Goal: Task Accomplishment & Management: Complete application form

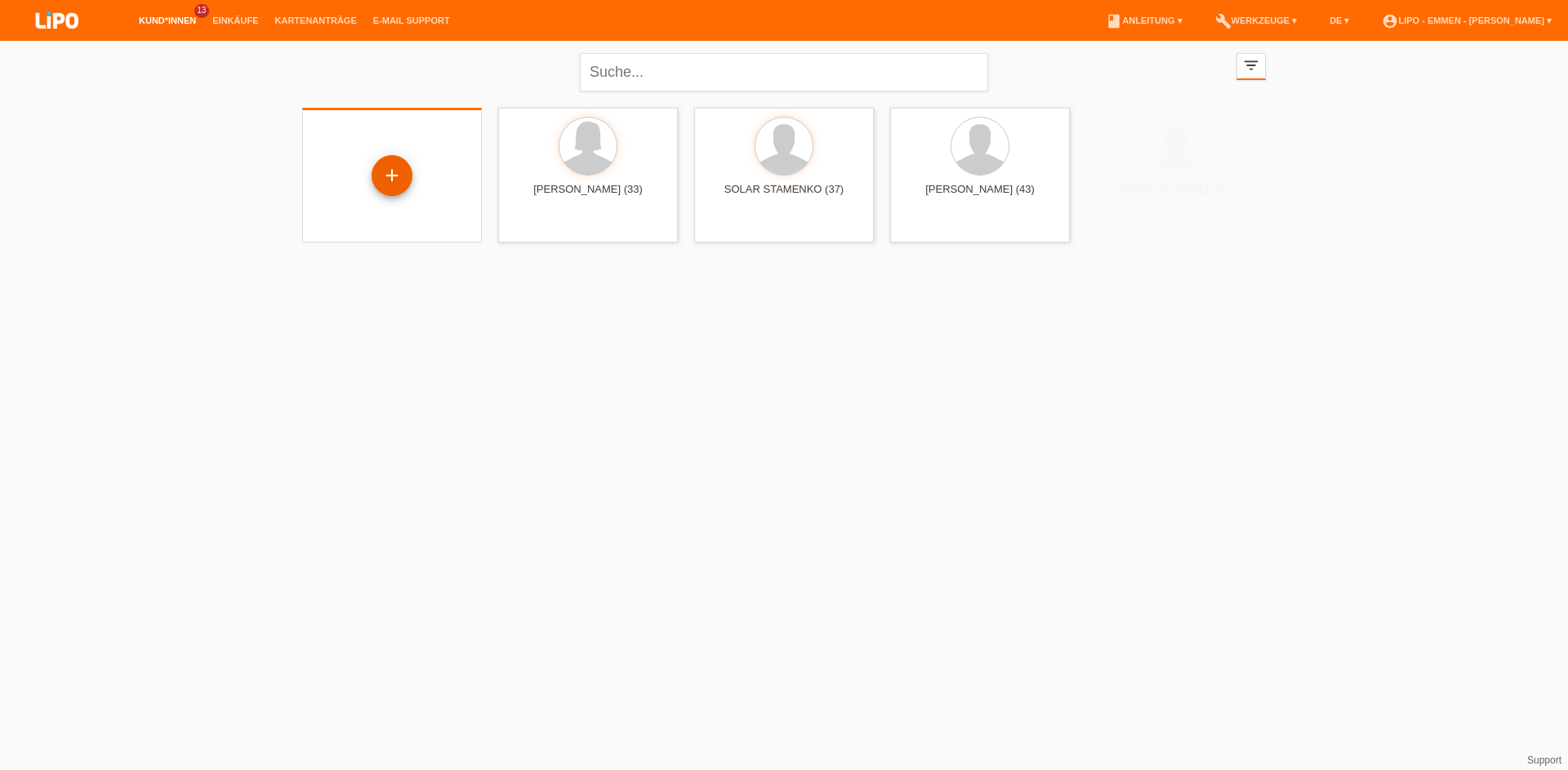
click at [394, 161] on div "+" at bounding box center [392, 175] width 41 height 41
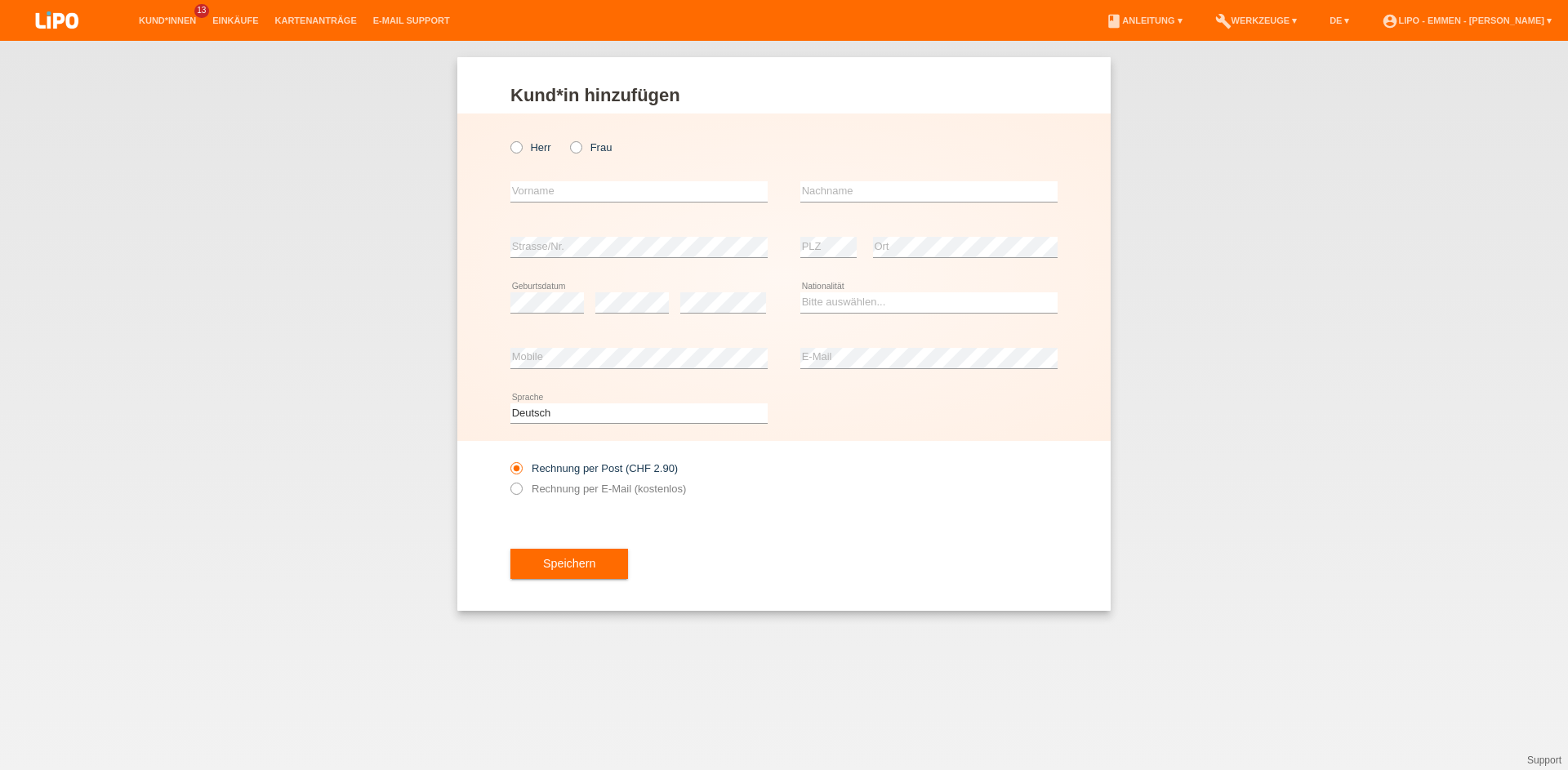
click at [537, 139] on div "Herr Frau" at bounding box center [639, 148] width 258 height 34
click at [534, 148] on label "Herr" at bounding box center [531, 147] width 41 height 12
click at [521, 148] on input "Herr" at bounding box center [516, 147] width 11 height 11
radio input "true"
click at [155, 26] on link "Kund*innen" at bounding box center [168, 20] width 73 height 10
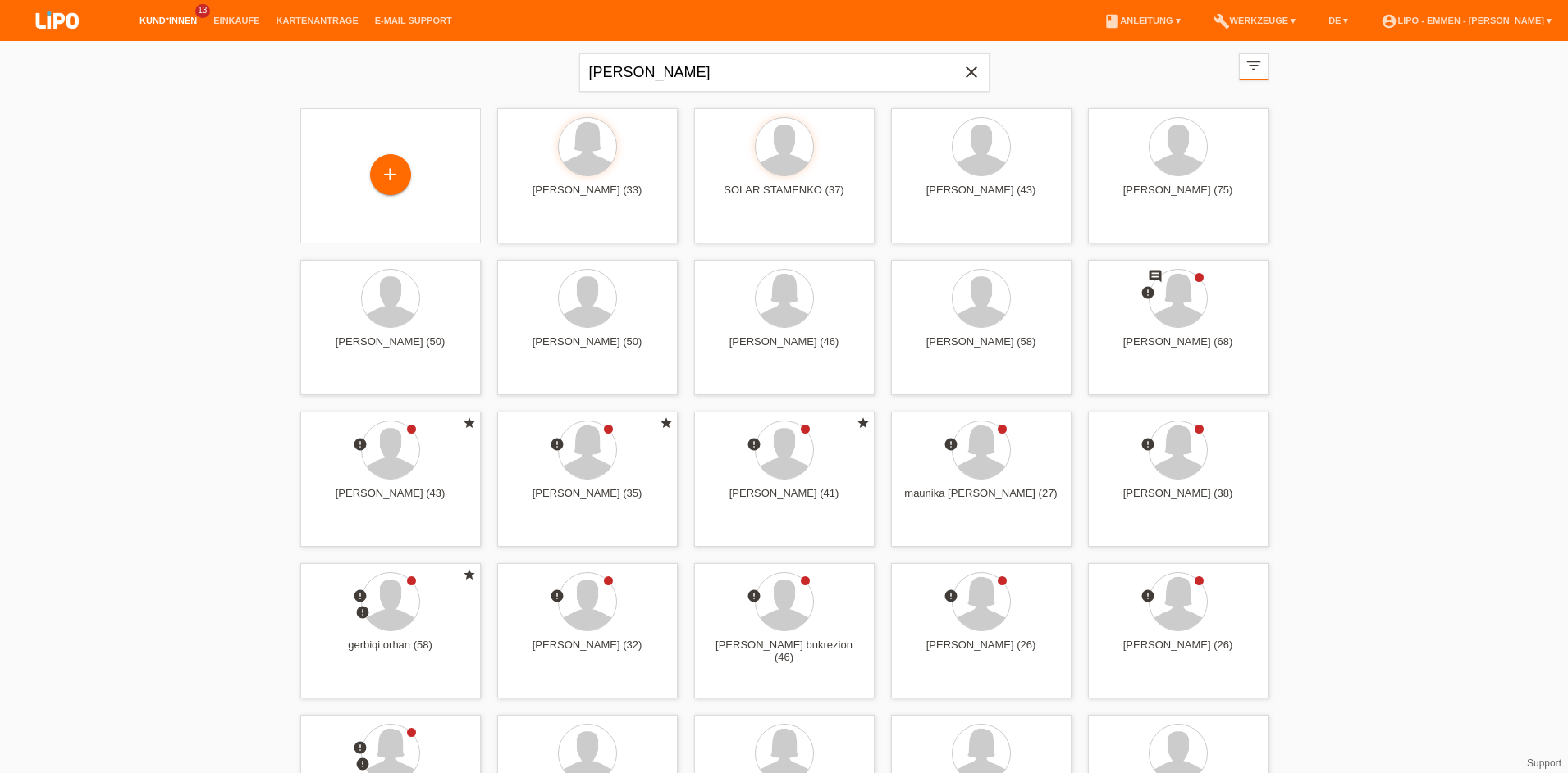
type input "[PERSON_NAME]"
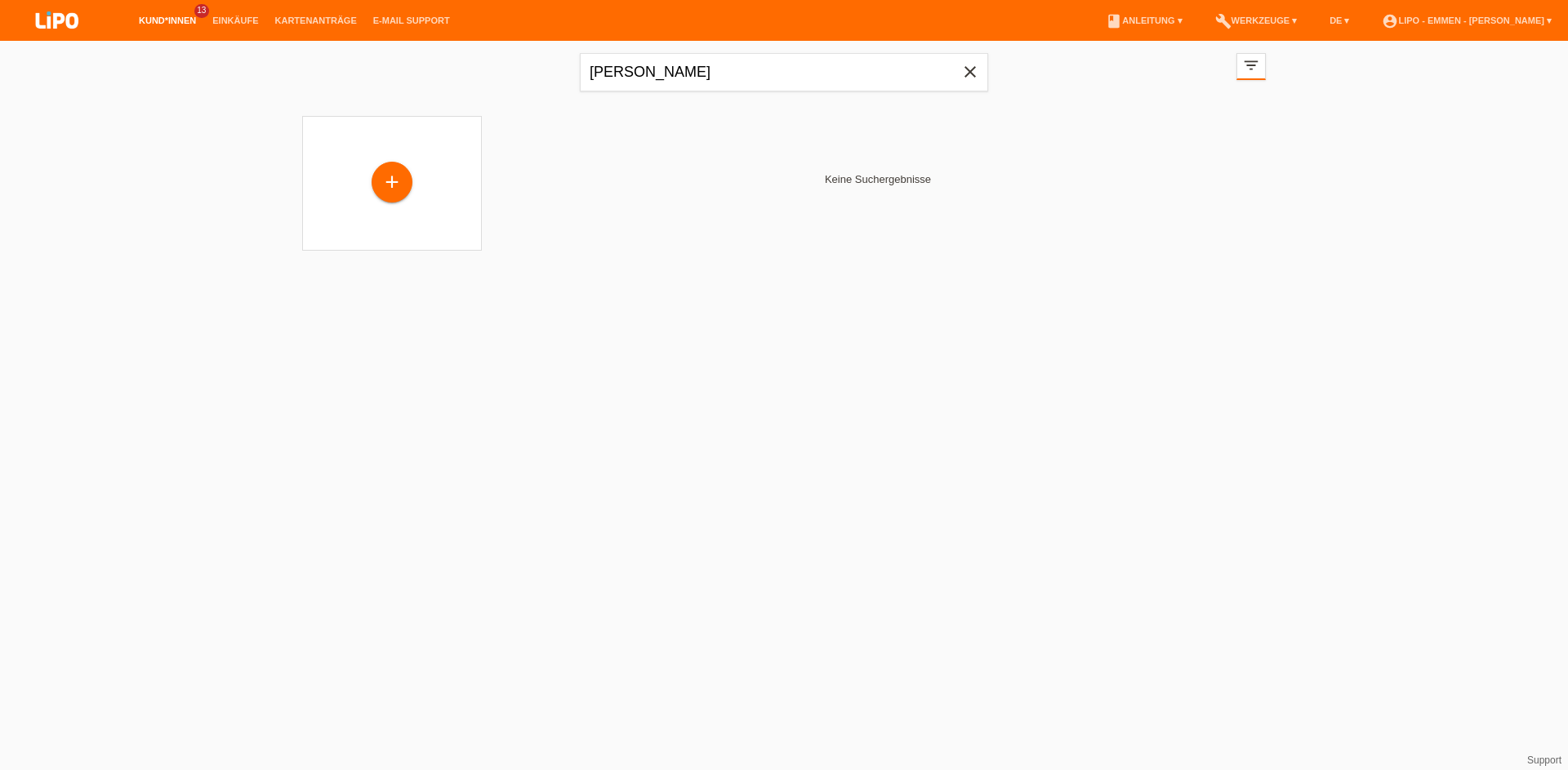
click at [976, 75] on icon "close" at bounding box center [970, 72] width 19 height 19
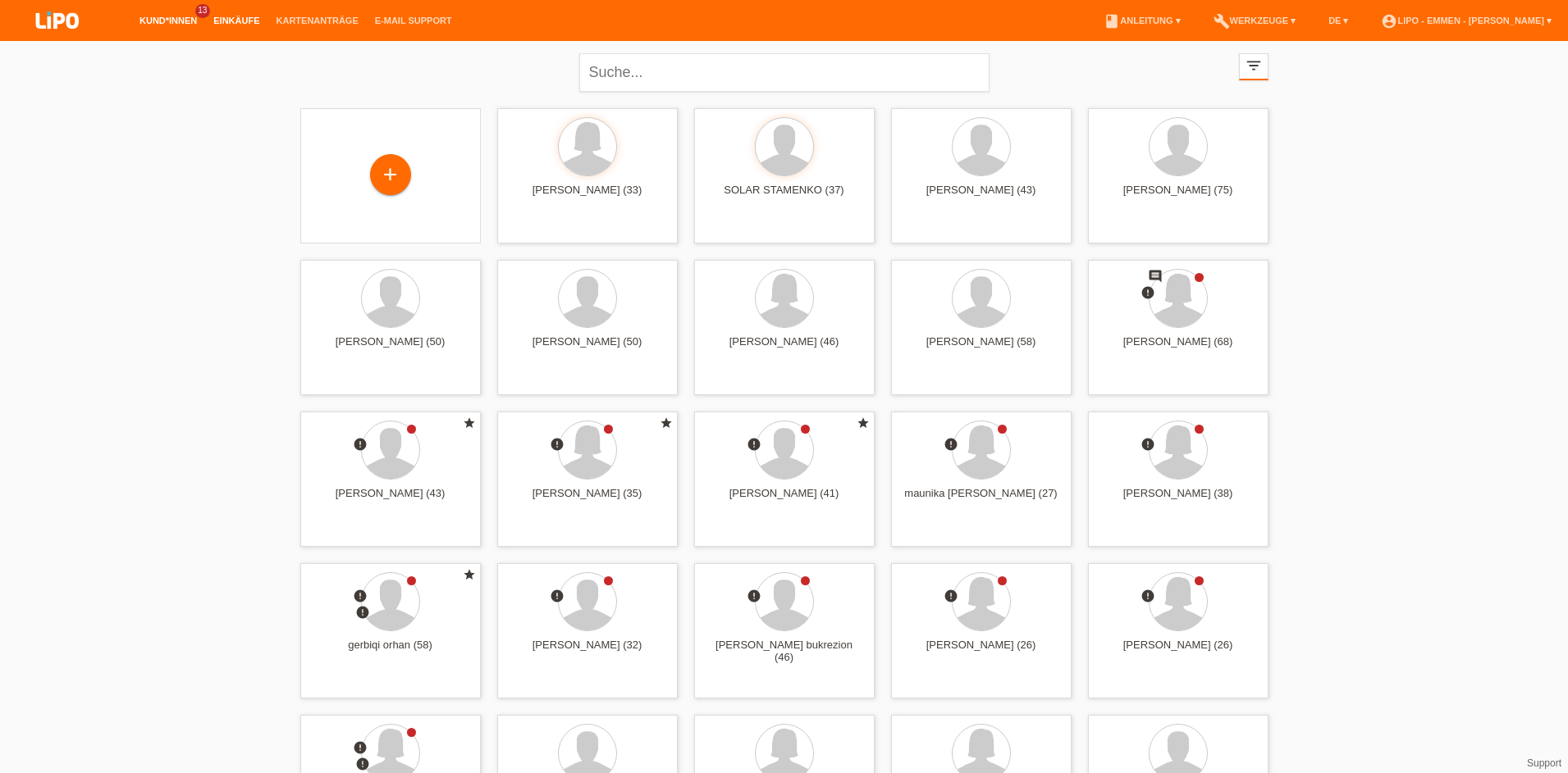
click at [213, 19] on link "Einkäufe" at bounding box center [237, 20] width 63 height 10
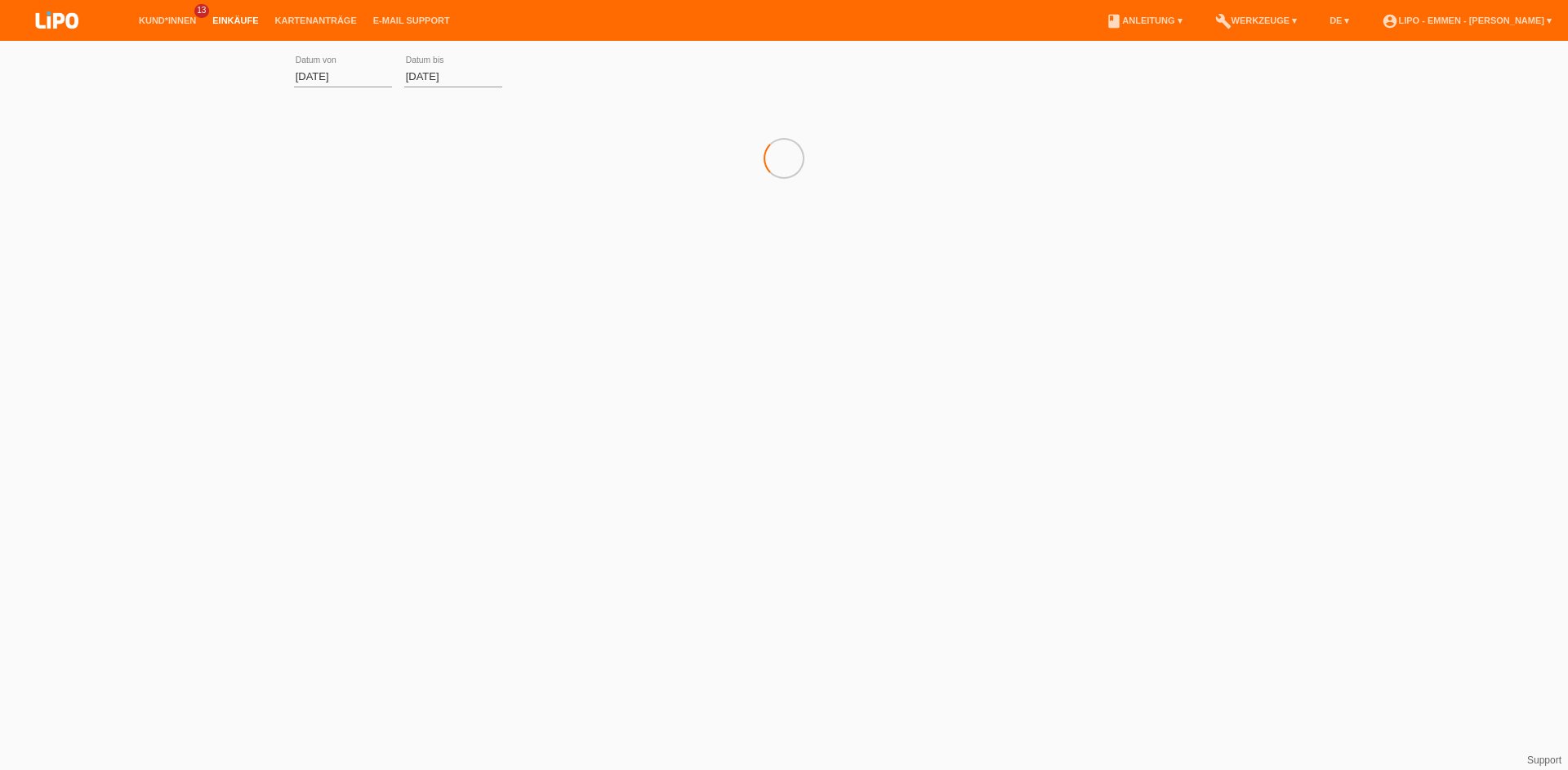
click at [168, 22] on link "Kund*innen" at bounding box center [168, 20] width 73 height 10
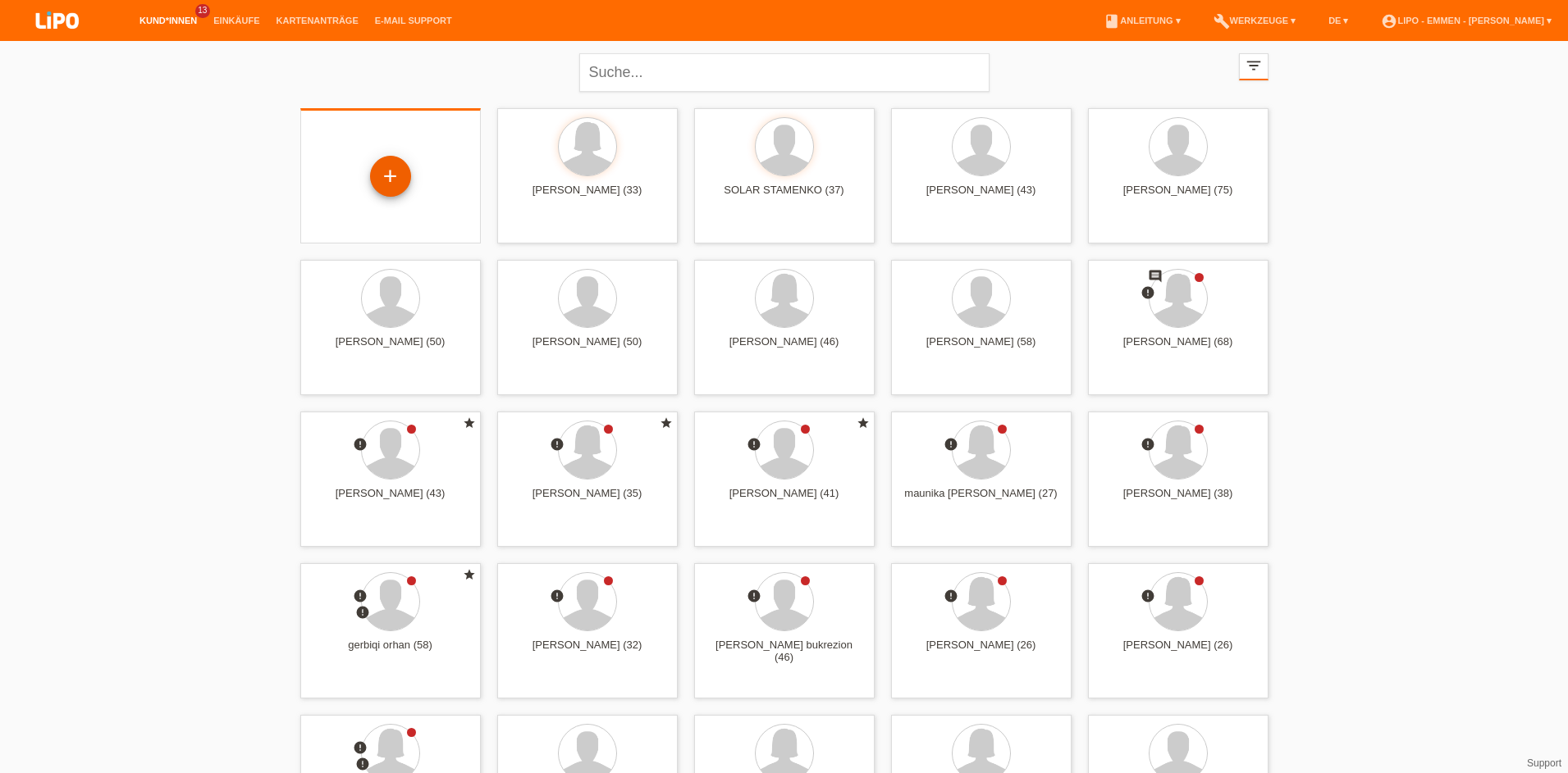
click at [383, 167] on div "+" at bounding box center [390, 176] width 40 height 28
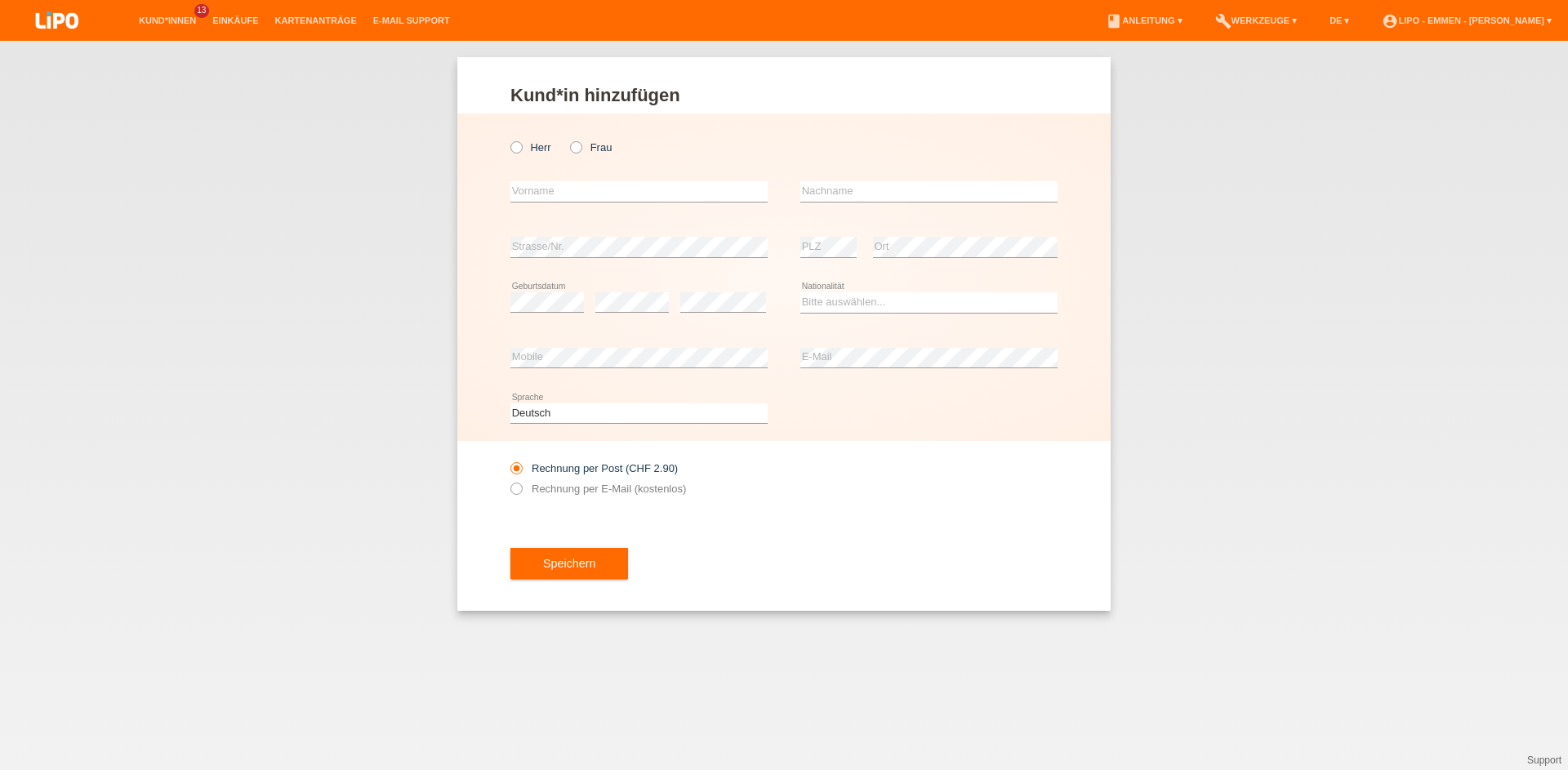
click at [0, 603] on div "Kund*in hinzufügen [PERSON_NAME] hinzufügen [PERSON_NAME] hinzufügen [PERSON_NA…" at bounding box center [784, 406] width 1568 height 730
